Goal: Transaction & Acquisition: Subscribe to service/newsletter

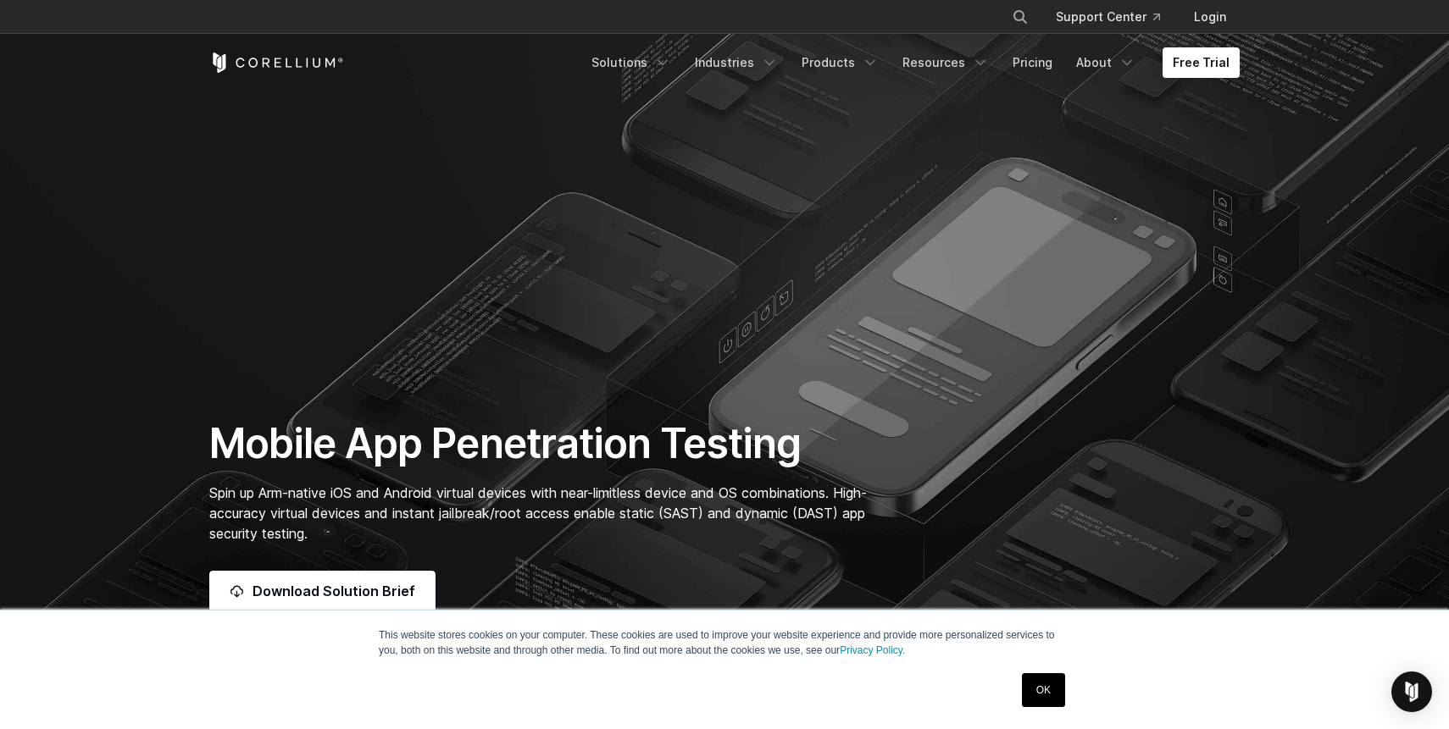
click at [1038, 698] on link "OK" at bounding box center [1043, 690] width 43 height 34
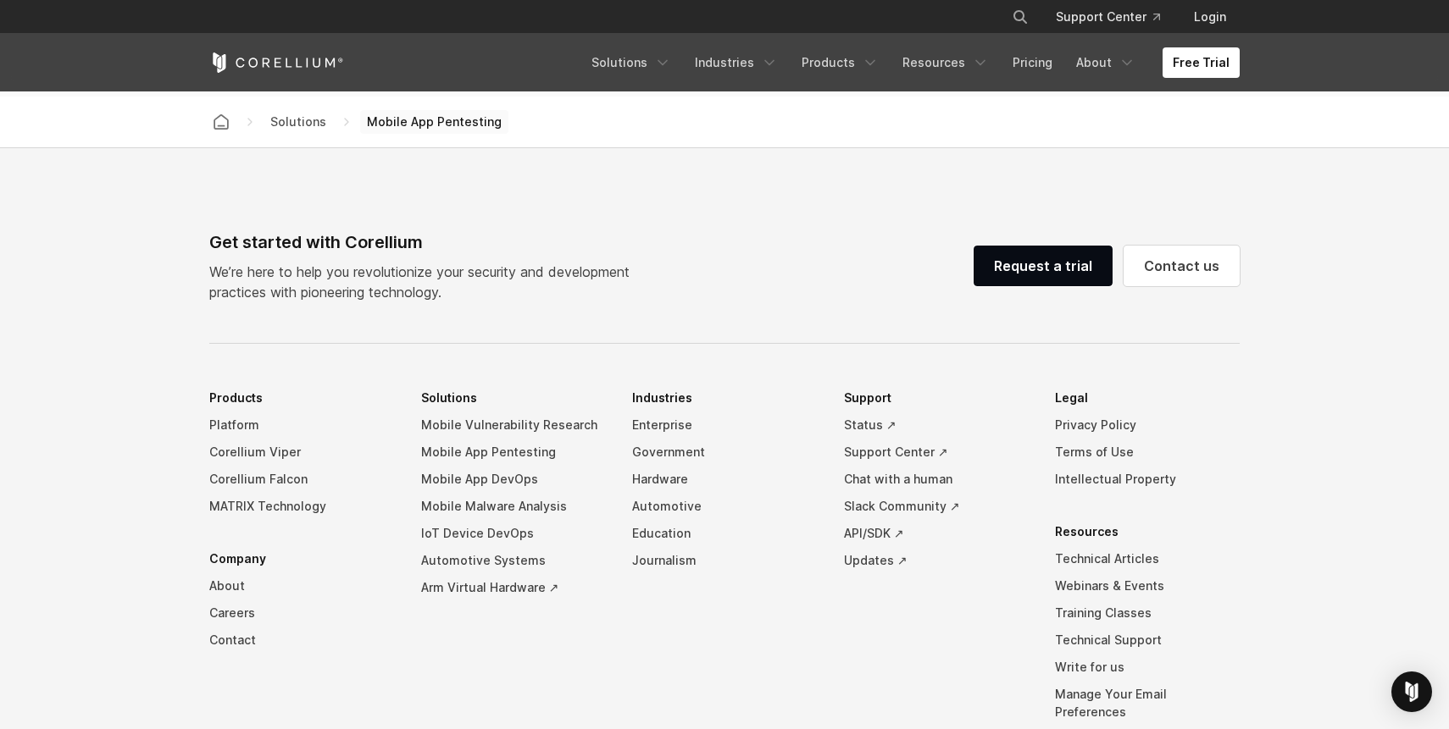
scroll to position [5198, 0]
click at [1044, 66] on link "Pricing" at bounding box center [1032, 62] width 60 height 30
click at [1210, 64] on link "Free Trial" at bounding box center [1200, 62] width 77 height 30
